Goal: Task Accomplishment & Management: Manage account settings

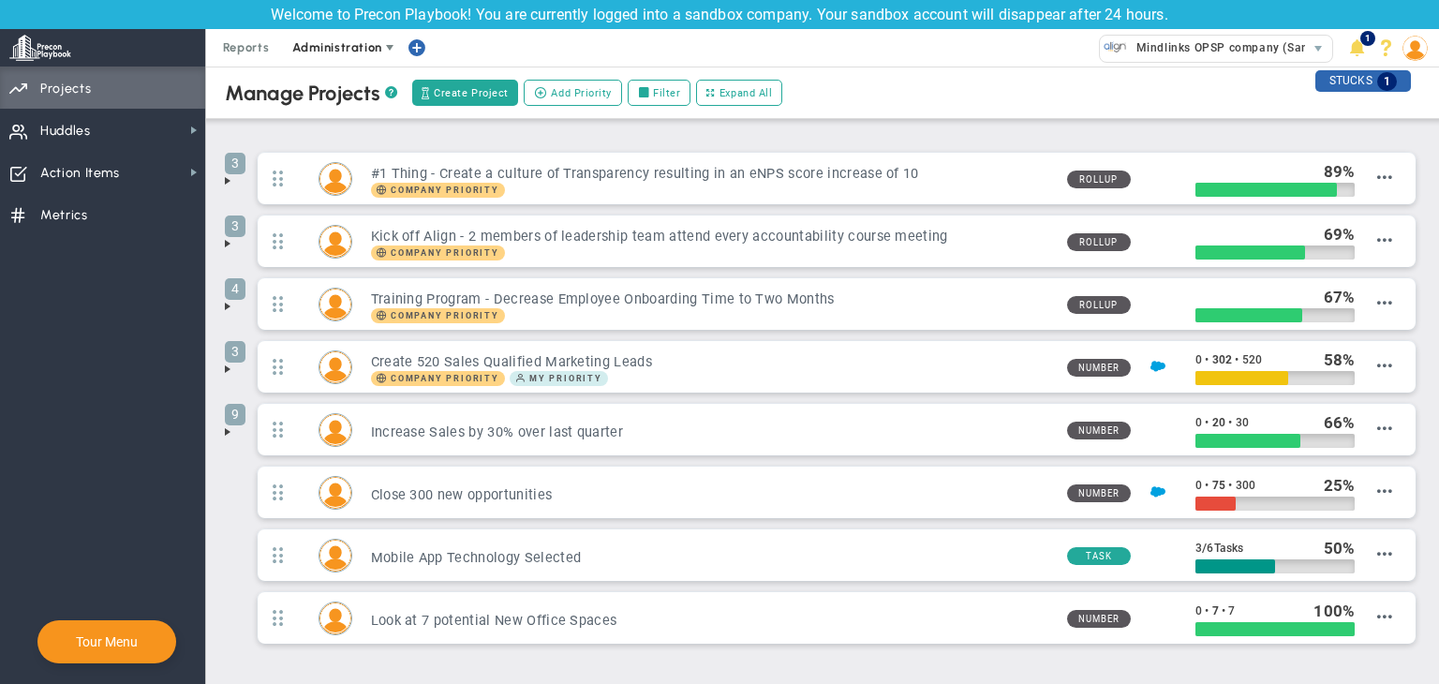
click at [345, 46] on span "Administration" at bounding box center [336, 47] width 89 height 14
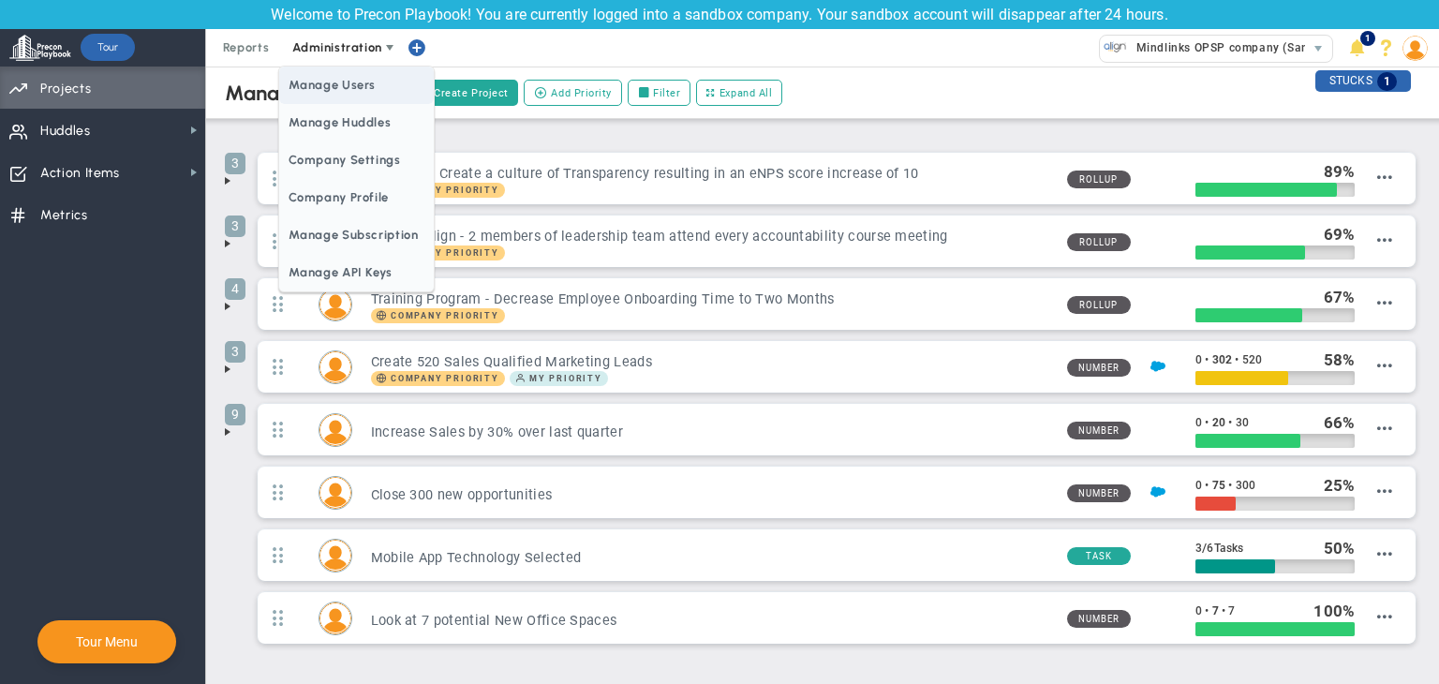
click at [342, 73] on span "Manage Users" at bounding box center [356, 85] width 154 height 37
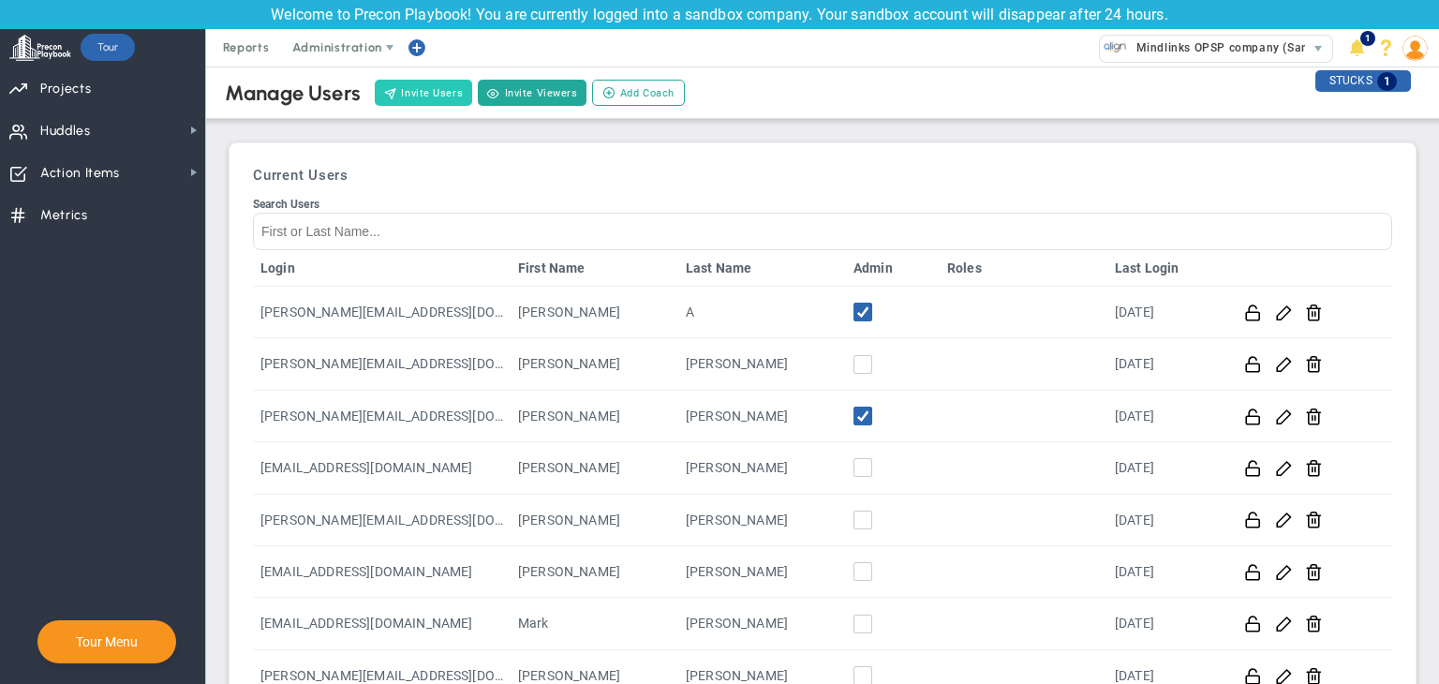
click at [417, 92] on button "Invite Users" at bounding box center [423, 93] width 97 height 26
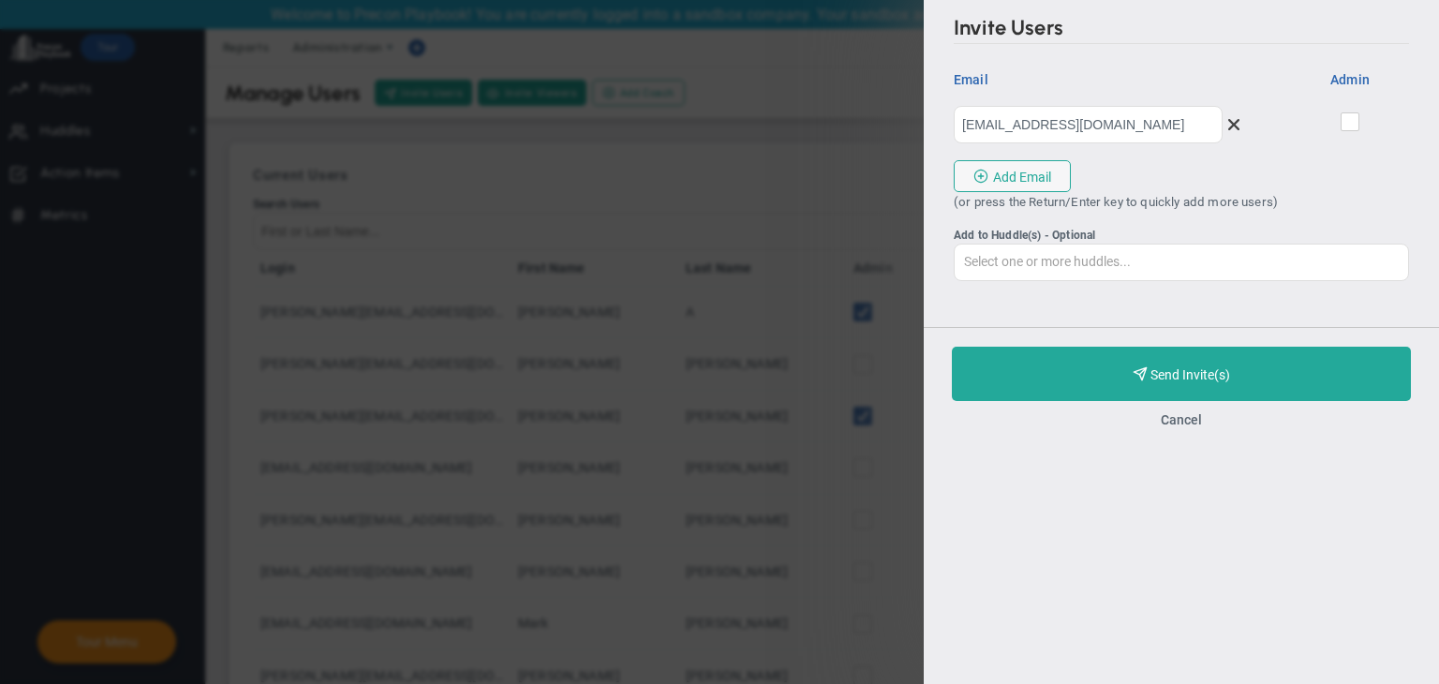
type input "[EMAIL_ADDRESS][DOMAIN_NAME]"
click at [1355, 116] on input "checkbox" at bounding box center [1351, 125] width 12 height 19
checkbox input "true"
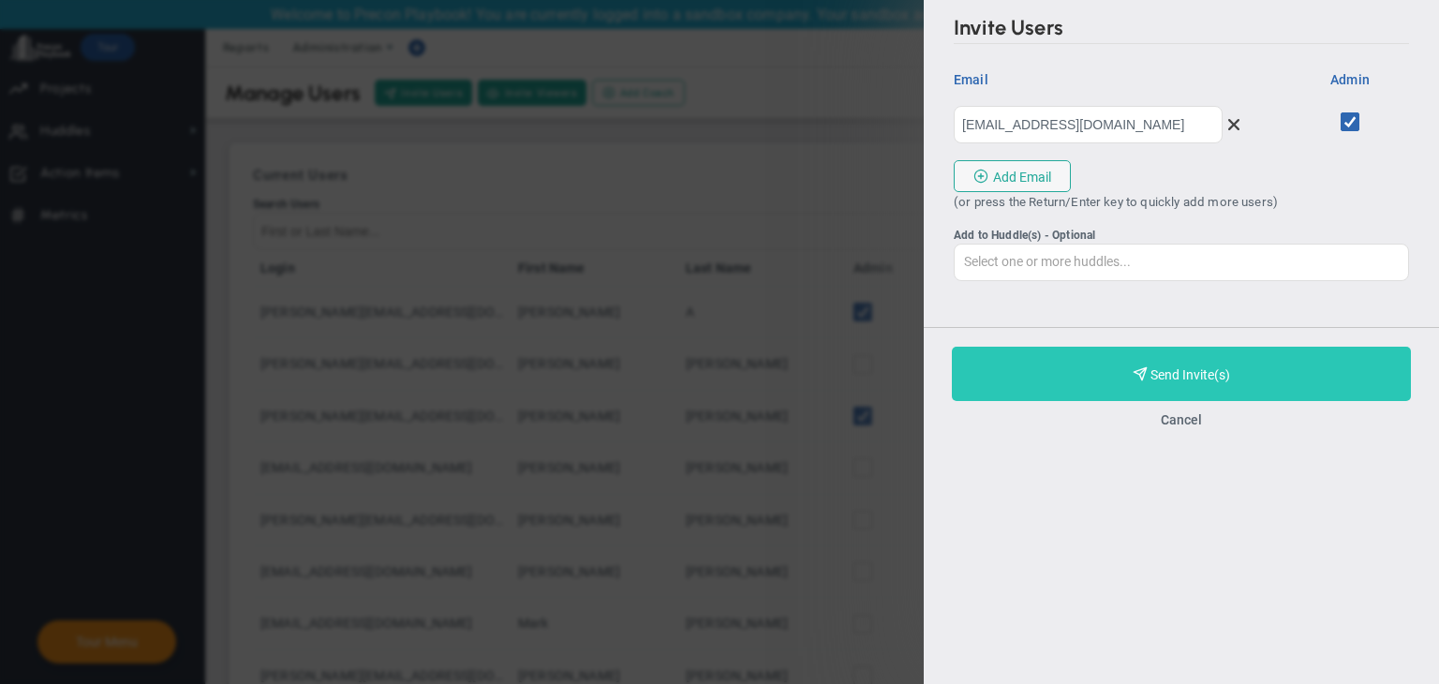
click at [1016, 357] on button "Purchase and Send Invite(s) Validating Invite..." at bounding box center [1181, 374] width 459 height 54
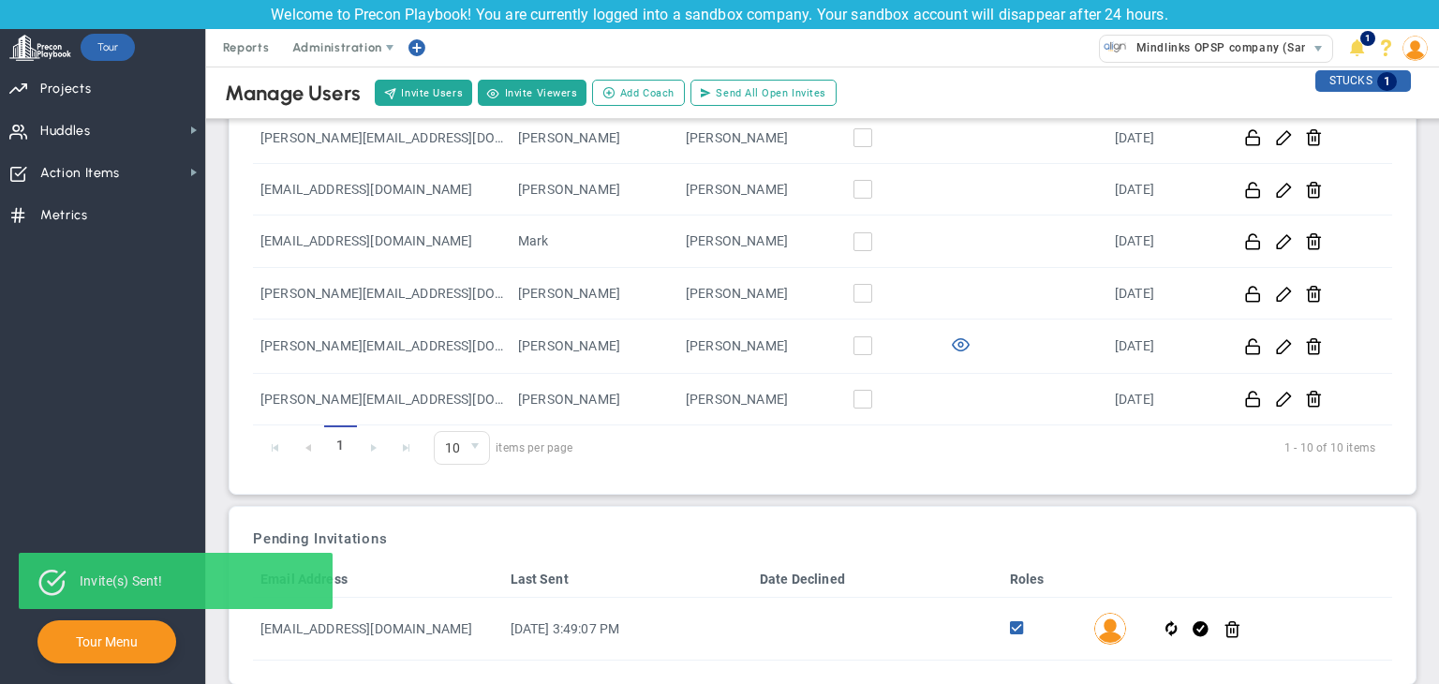
scroll to position [407, 0]
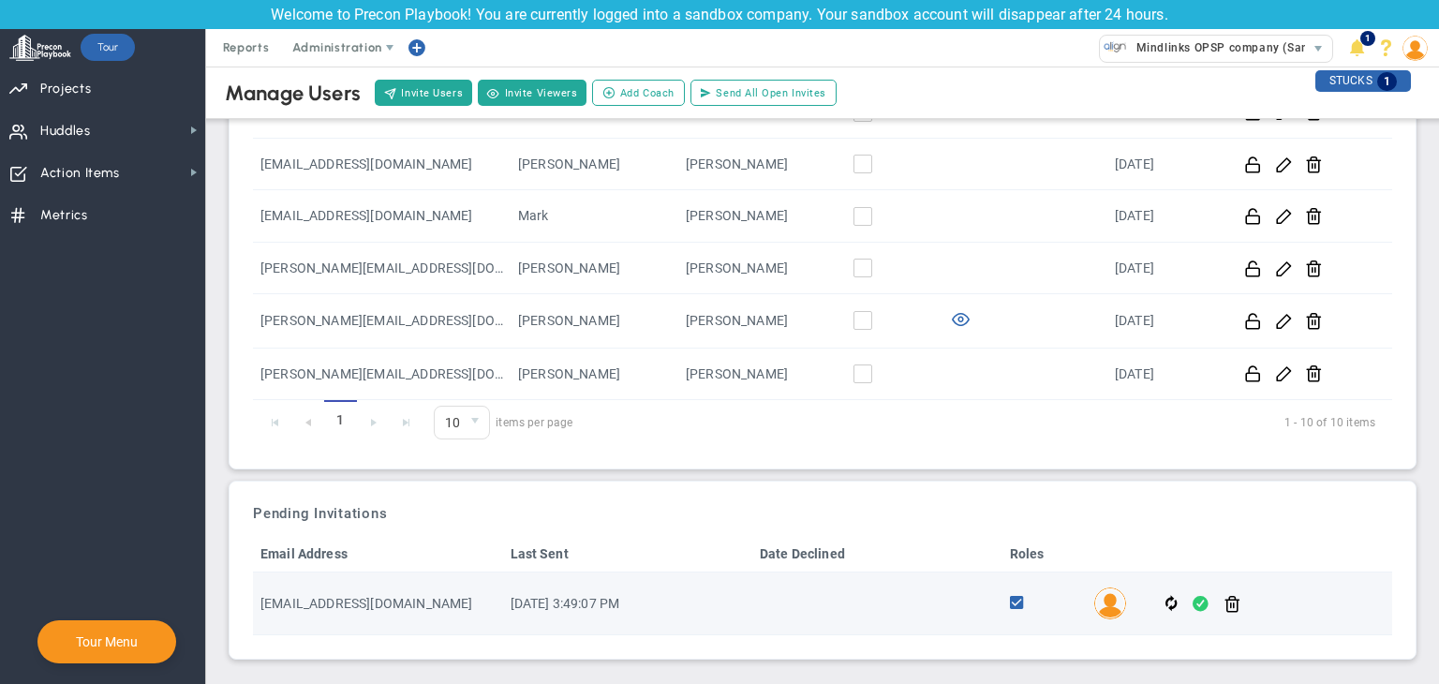
click at [1192, 597] on span at bounding box center [1200, 604] width 16 height 22
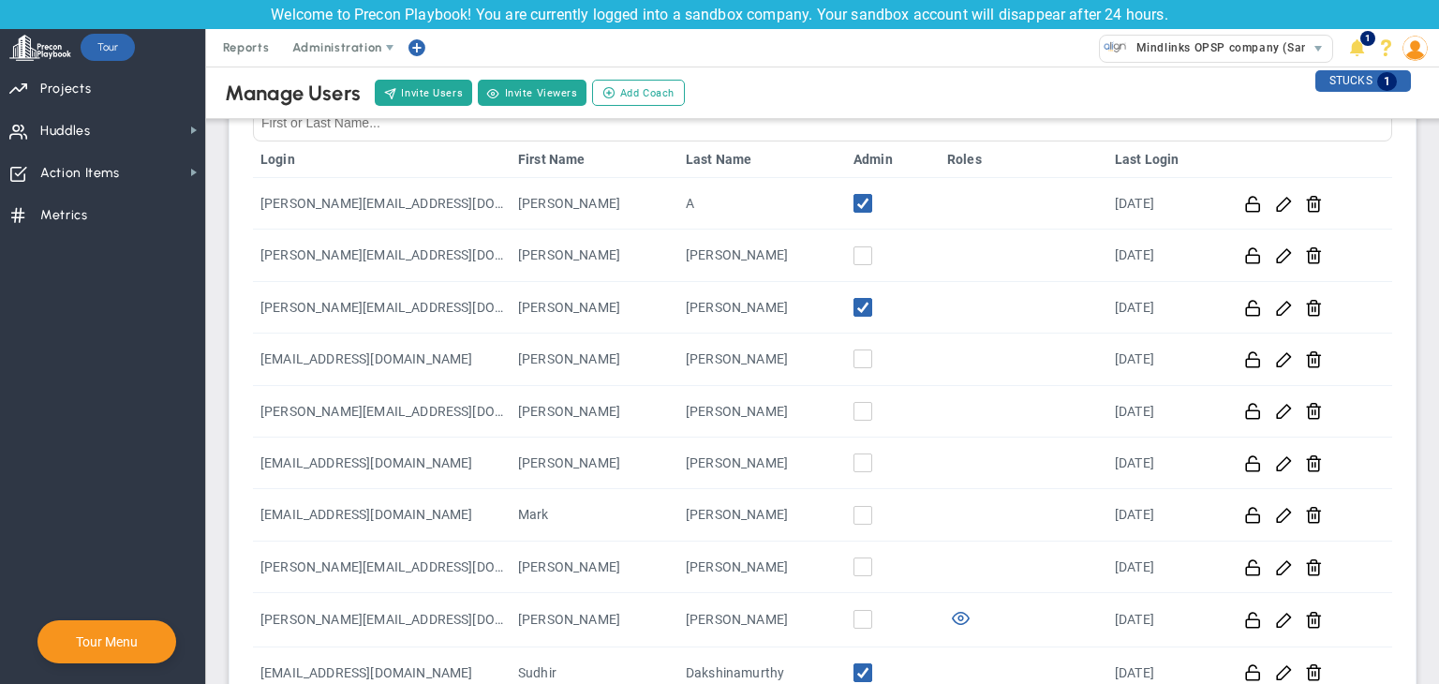
scroll to position [64, 0]
